Goal: Transaction & Acquisition: Purchase product/service

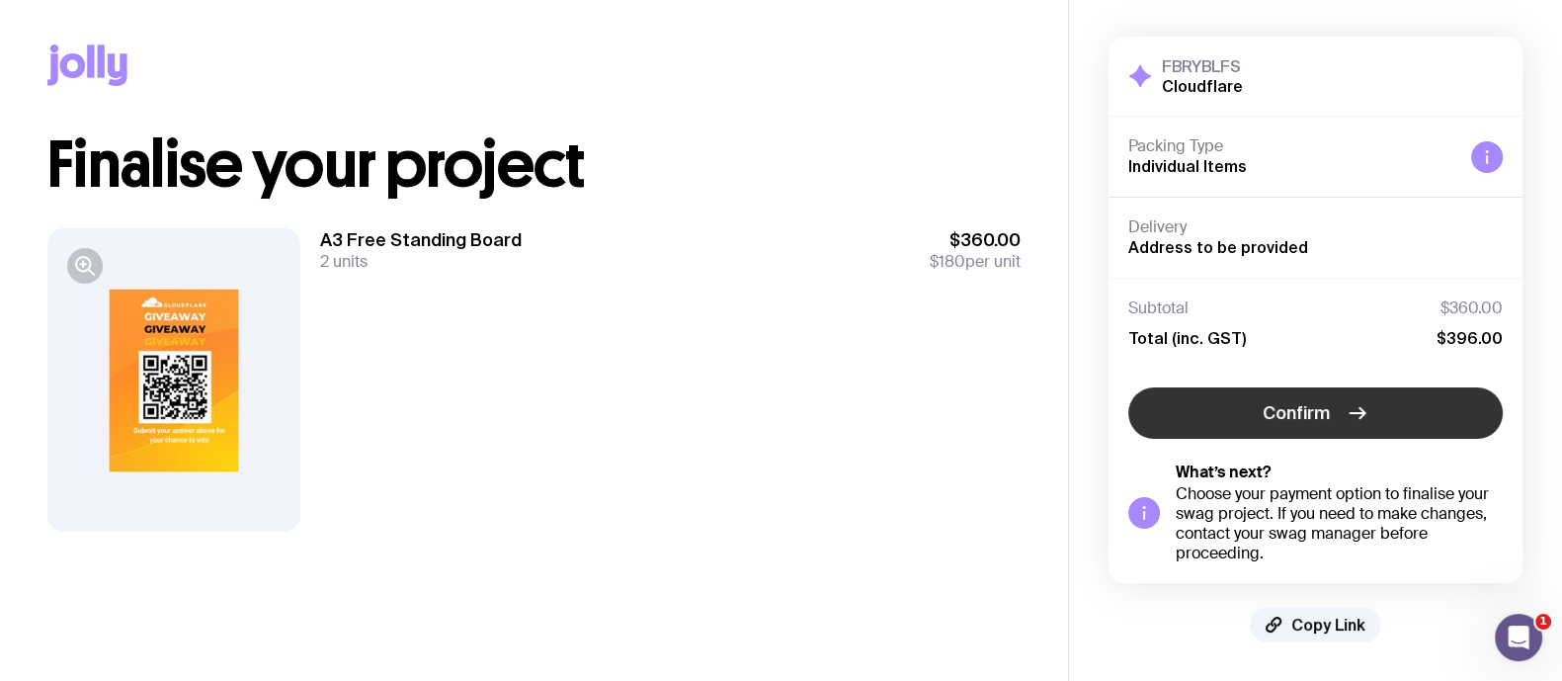
click at [1239, 417] on button "Confirm" at bounding box center [1315, 412] width 374 height 51
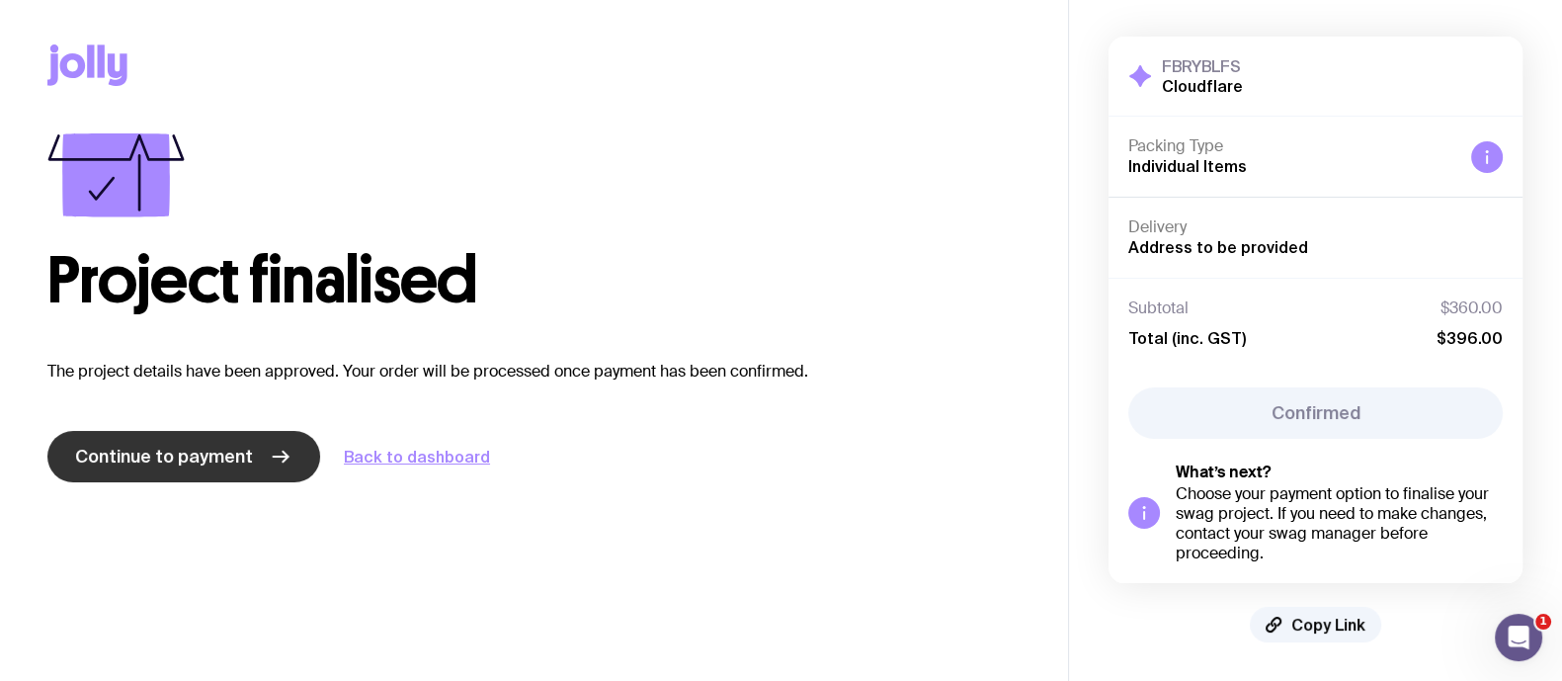
click at [147, 452] on span "Continue to payment" at bounding box center [164, 457] width 178 height 24
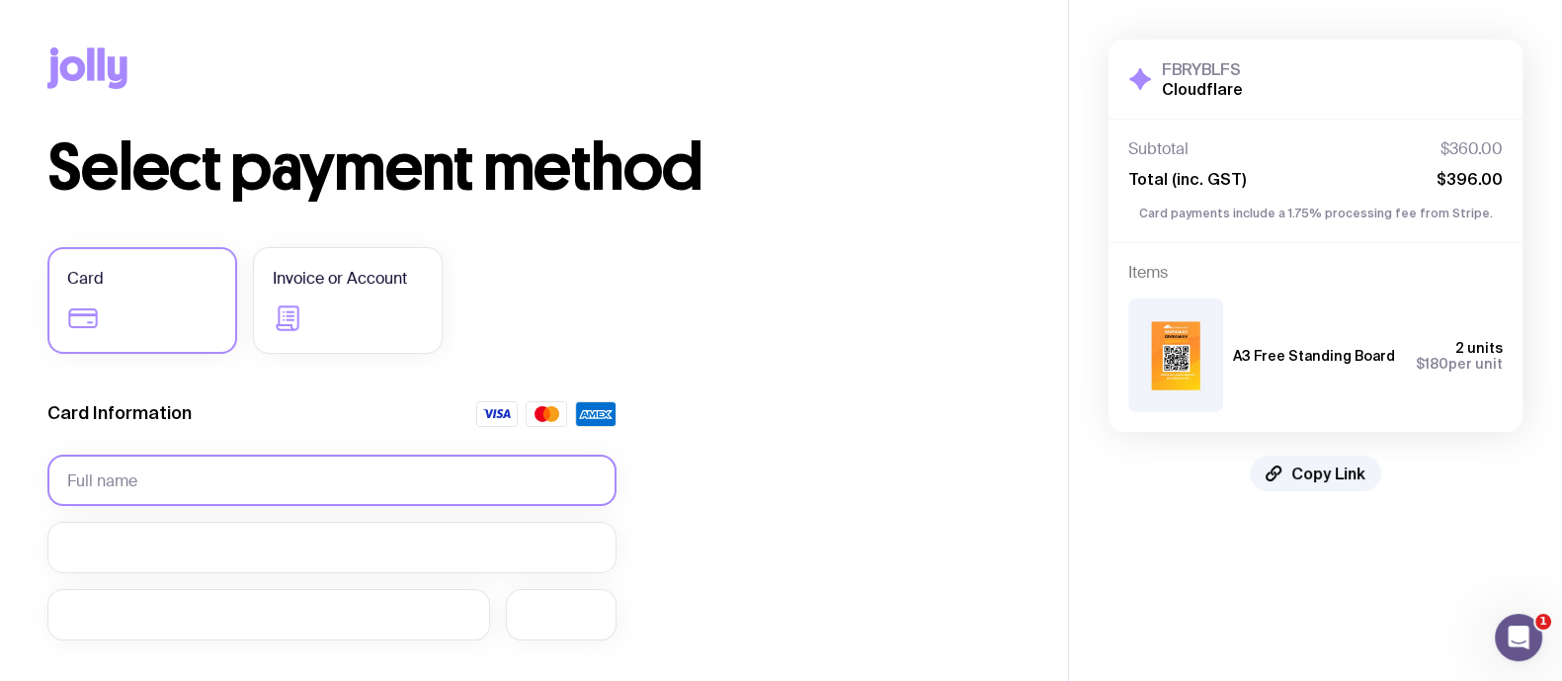
click at [207, 454] on input "text" at bounding box center [331, 479] width 569 height 51
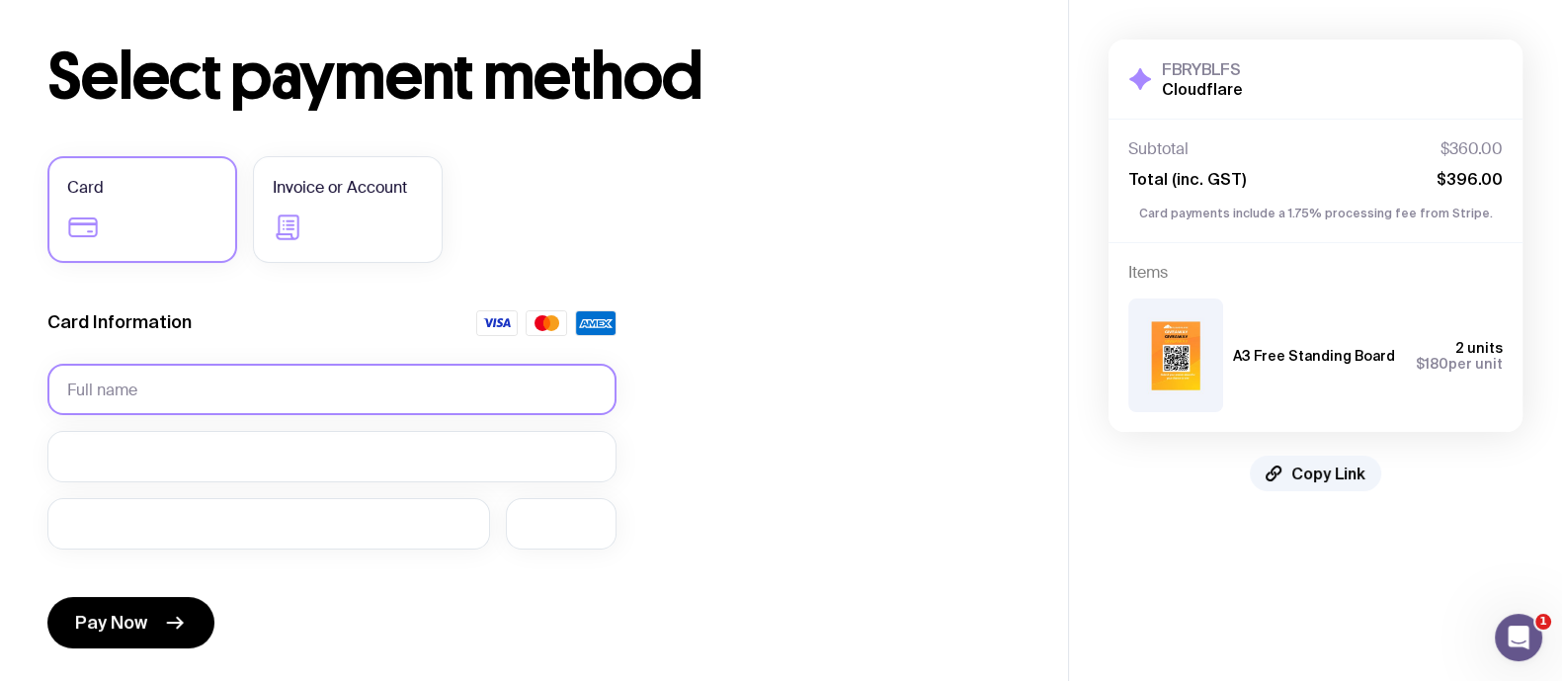
scroll to position [122, 0]
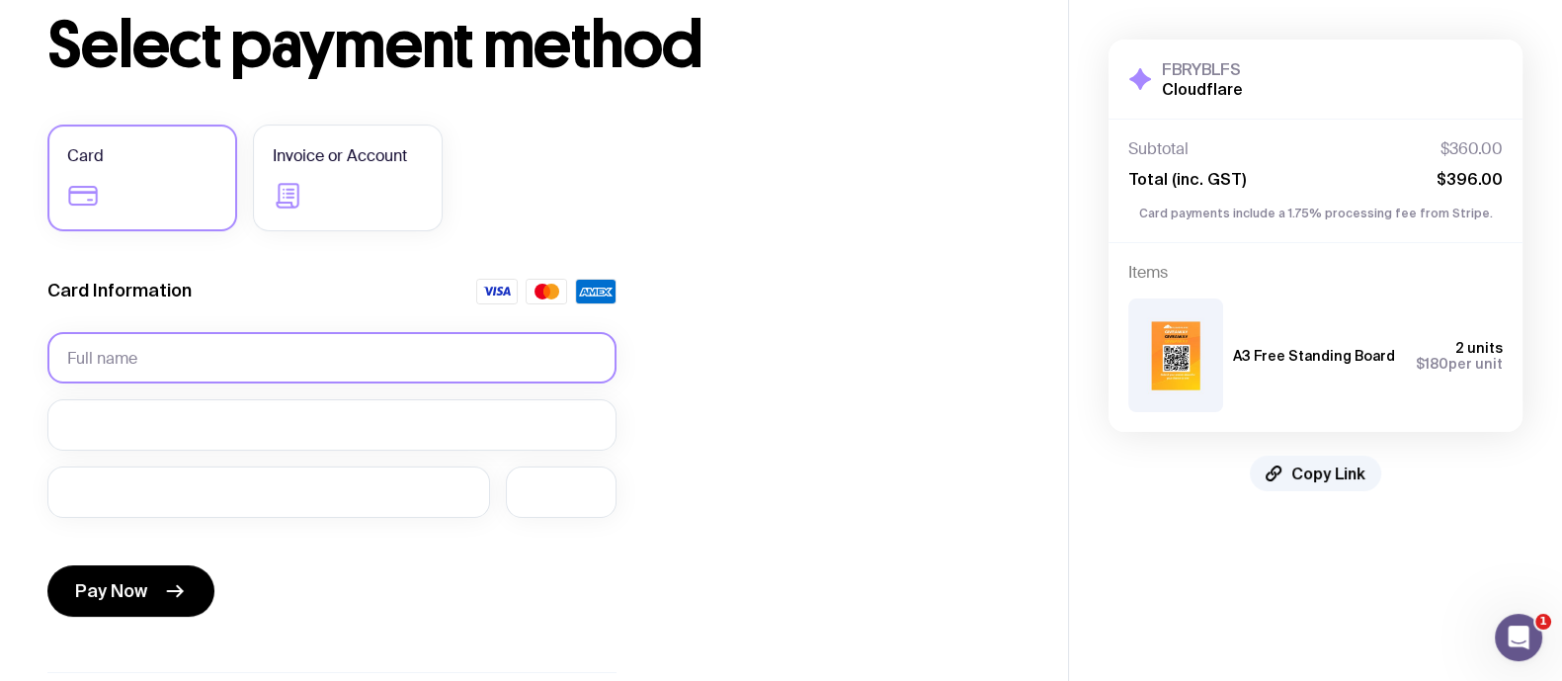
click at [194, 348] on input "text" at bounding box center [331, 357] width 569 height 51
type input "Giulia Sinatra"
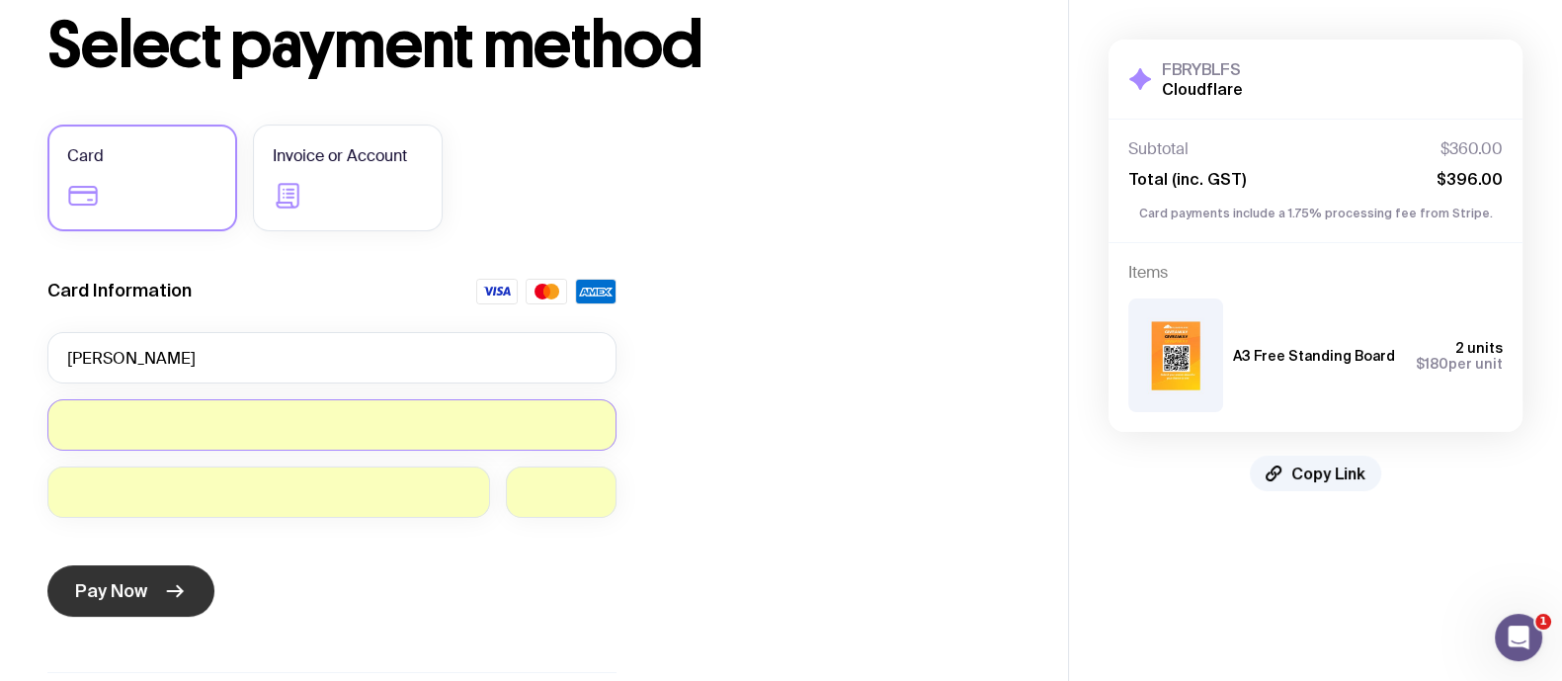
click at [158, 590] on button "Pay Now" at bounding box center [130, 590] width 167 height 51
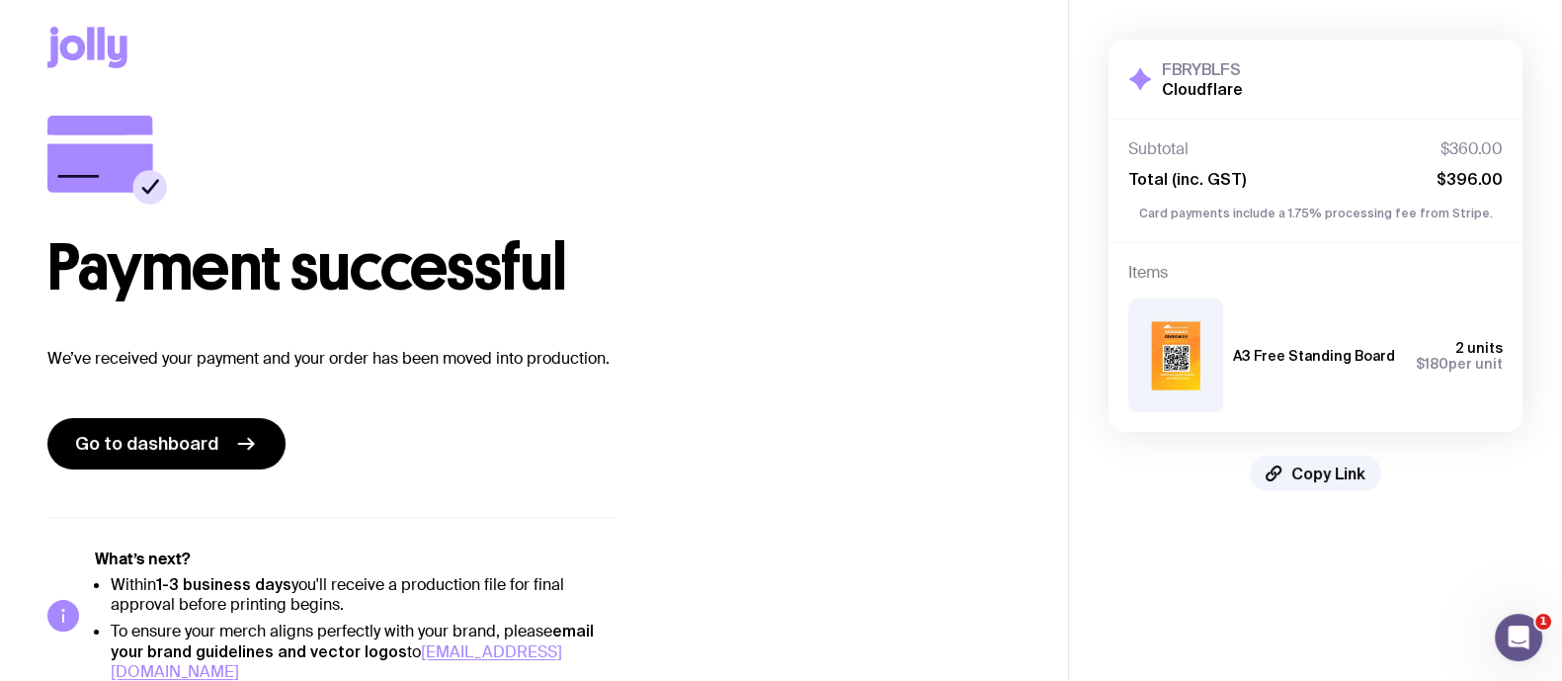
scroll to position [40, 0]
